Goal: Transaction & Acquisition: Purchase product/service

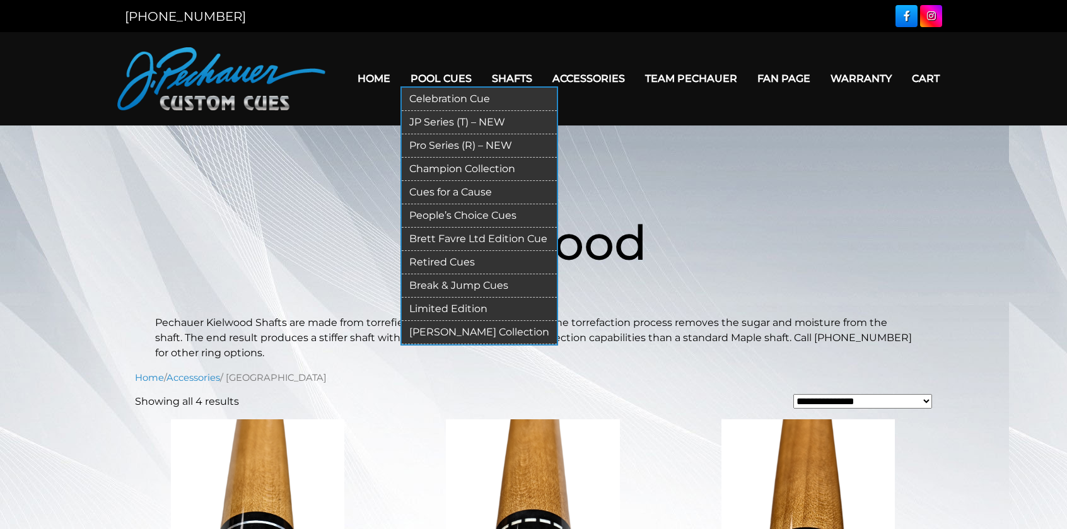
click at [468, 288] on link "Break & Jump Cues" at bounding box center [479, 285] width 155 height 23
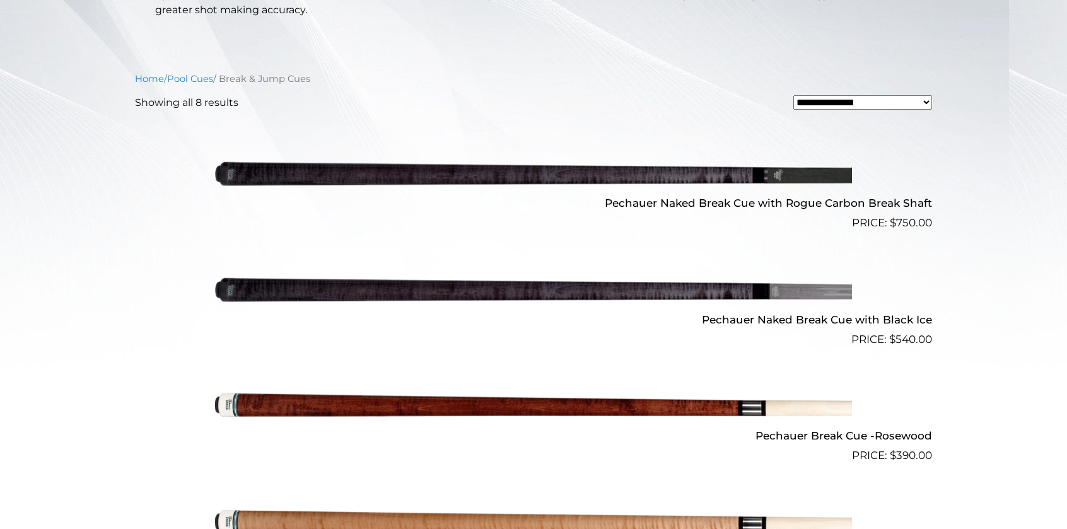
scroll to position [368, 0]
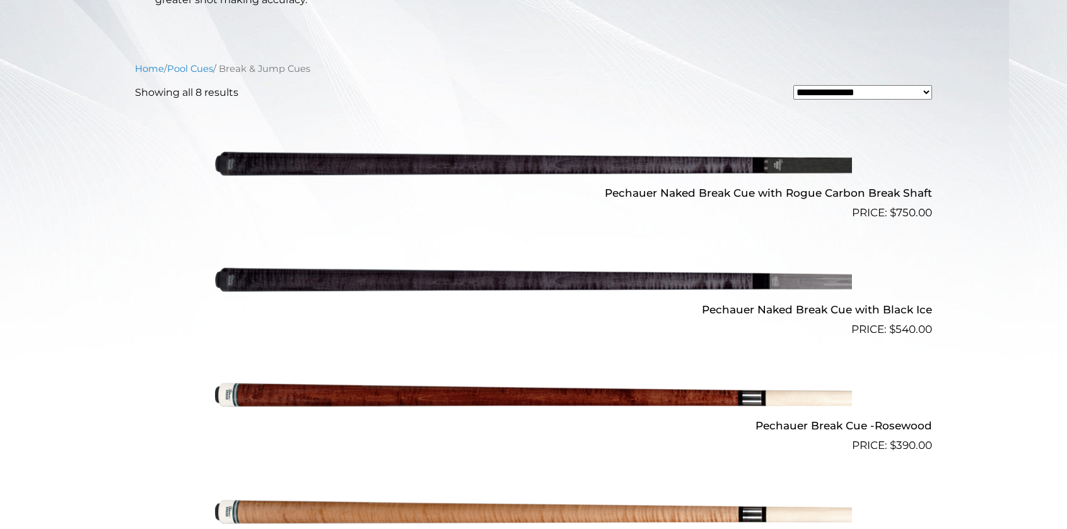
click at [353, 288] on img at bounding box center [533, 279] width 637 height 106
